Goal: Transaction & Acquisition: Purchase product/service

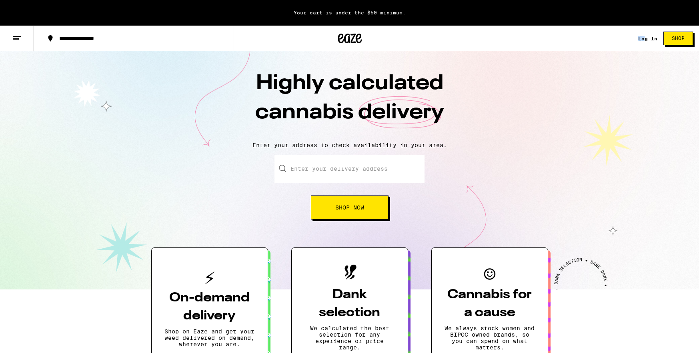
drag, startPoint x: 645, startPoint y: 34, endPoint x: 646, endPoint y: 38, distance: 4.4
click at [645, 36] on div "Log In Shop" at bounding box center [668, 39] width 61 height 26
click at [646, 37] on link "Log In" at bounding box center [647, 38] width 19 height 5
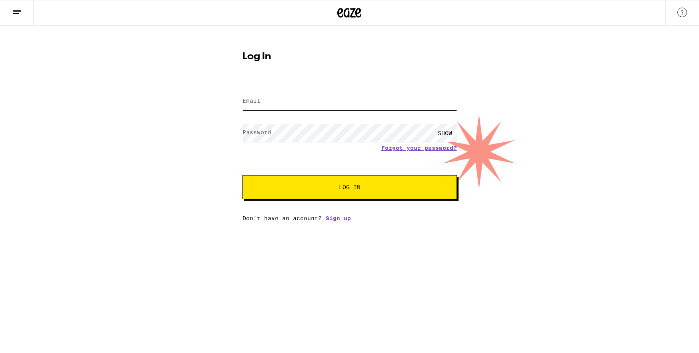
type input "[EMAIL_ADDRESS][DOMAIN_NAME]"
click at [303, 190] on span "Log In" at bounding box center [350, 187] width 150 height 6
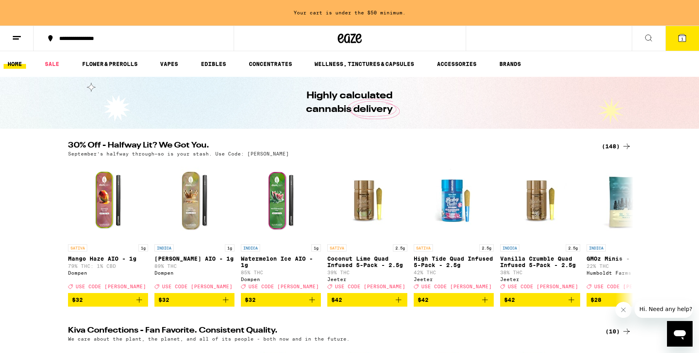
click at [683, 36] on span "1" at bounding box center [682, 38] width 2 height 5
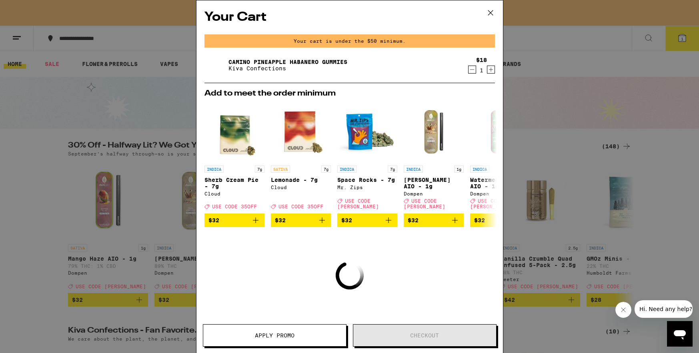
click at [491, 11] on icon at bounding box center [491, 13] width 12 height 12
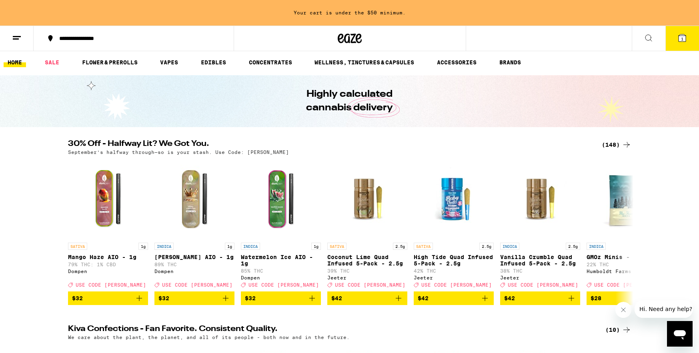
scroll to position [3, 0]
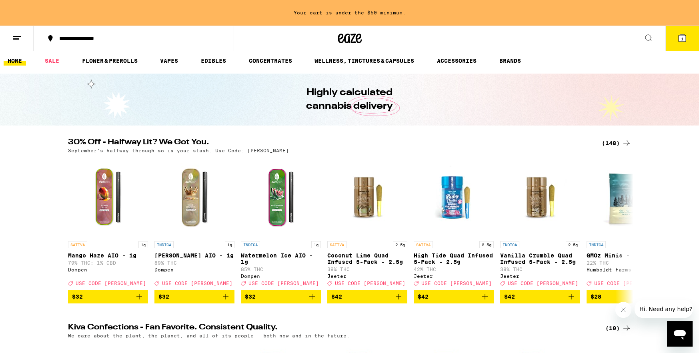
click at [16, 36] on line at bounding box center [17, 36] width 8 height 0
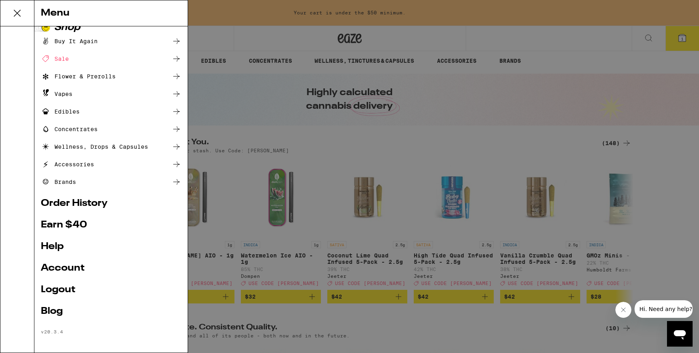
scroll to position [14, 0]
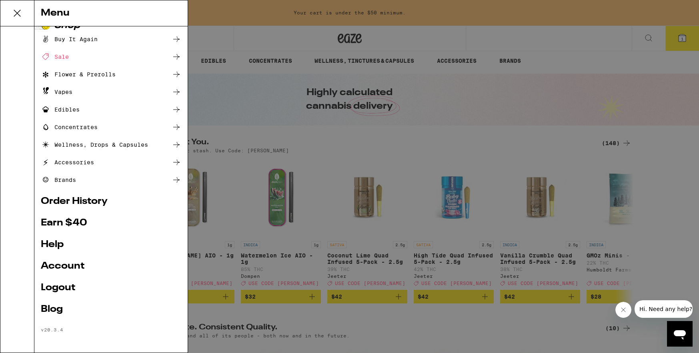
click at [56, 264] on link "Account" at bounding box center [111, 267] width 140 height 10
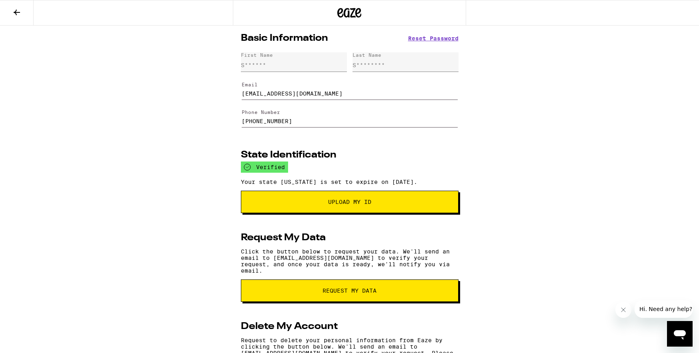
click at [19, 12] on icon at bounding box center [17, 13] width 6 height 6
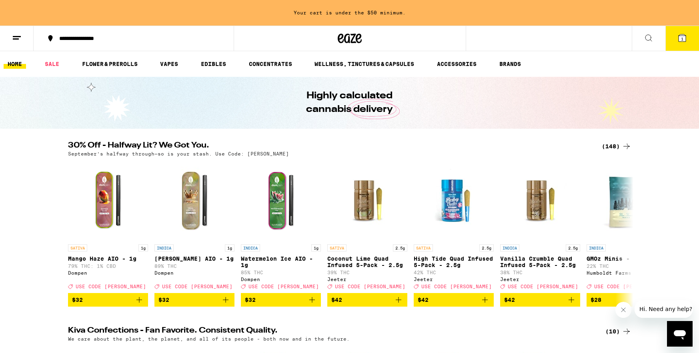
click at [22, 35] on button at bounding box center [17, 38] width 34 height 25
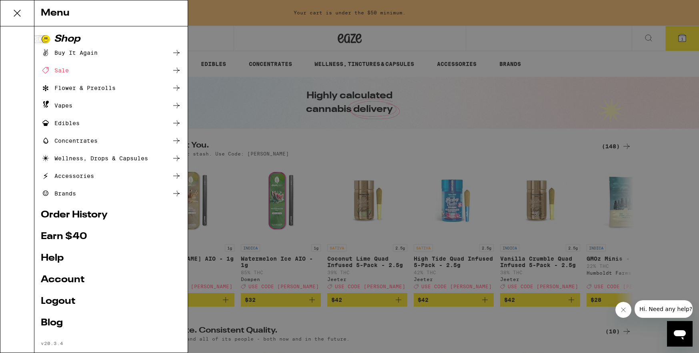
click at [61, 280] on link "Account" at bounding box center [111, 280] width 140 height 10
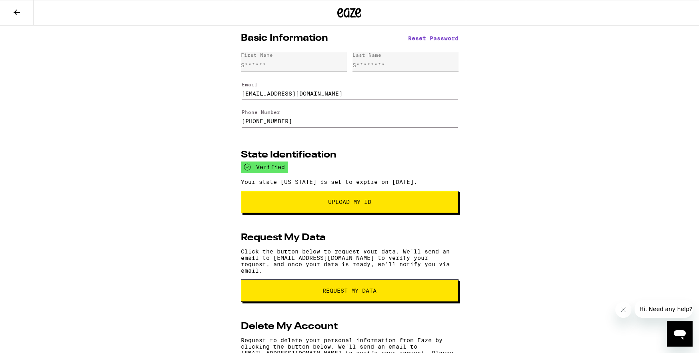
click at [17, 11] on icon at bounding box center [17, 13] width 10 height 10
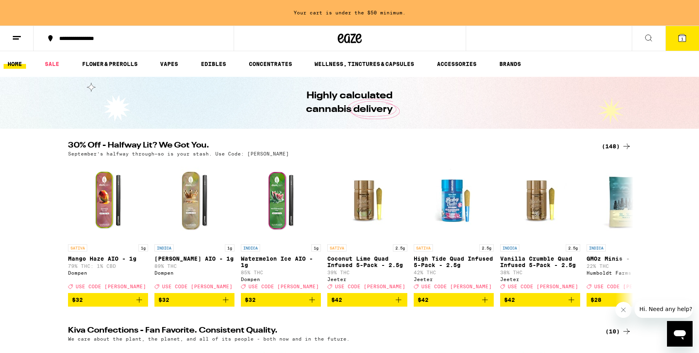
click at [683, 37] on span "1" at bounding box center [682, 38] width 2 height 5
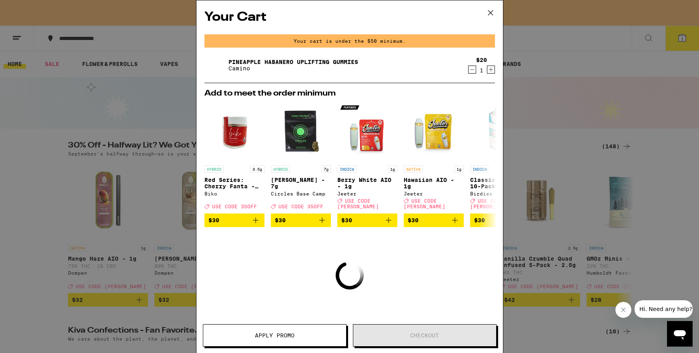
click at [491, 68] on icon "Increment" at bounding box center [490, 70] width 7 height 10
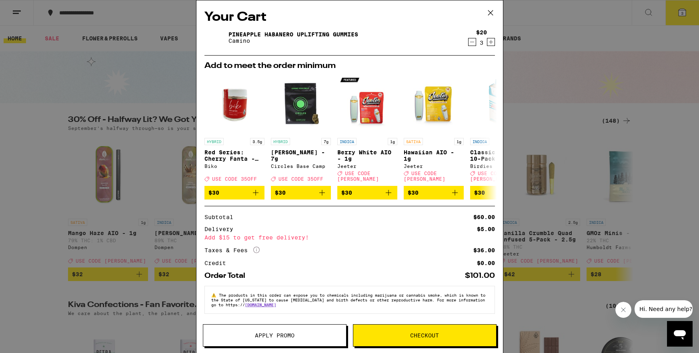
click at [543, 89] on div "Your Cart Pineapple Habanero Uplifting Gummies Camino $20 3 Add to meet the ord…" at bounding box center [349, 176] width 699 height 353
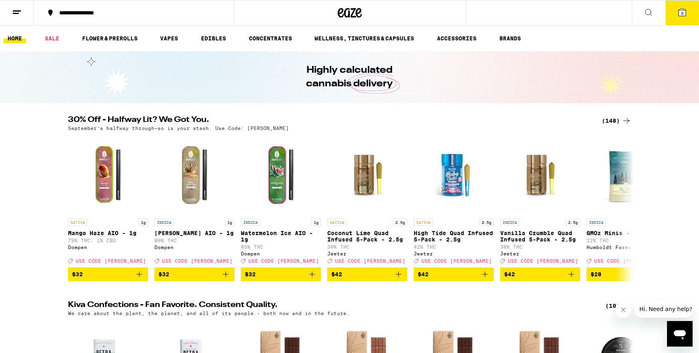
click at [650, 10] on icon at bounding box center [649, 13] width 10 height 10
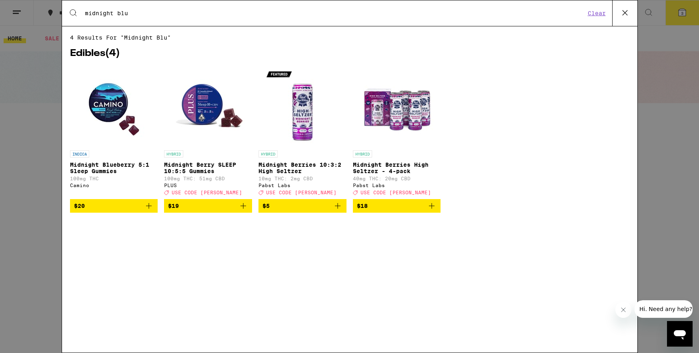
type input "midnight blu"
click at [102, 167] on p "Midnight Blueberry 5:1 Sleep Gummies" at bounding box center [114, 168] width 88 height 13
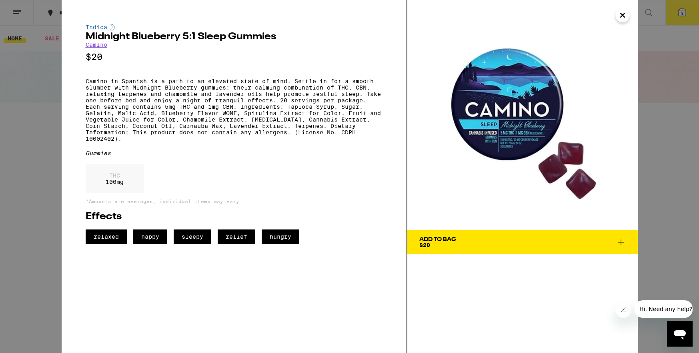
click at [622, 242] on icon at bounding box center [621, 243] width 10 height 10
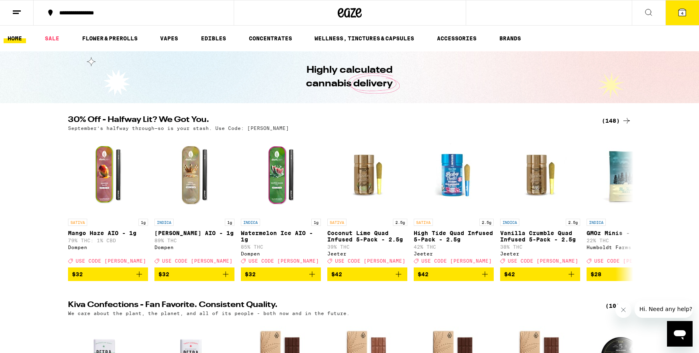
click at [683, 12] on span "4" at bounding box center [682, 13] width 2 height 5
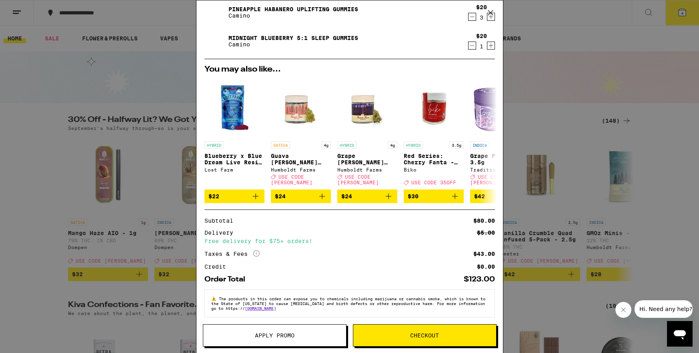
scroll to position [28, 0]
